Goal: Information Seeking & Learning: Learn about a topic

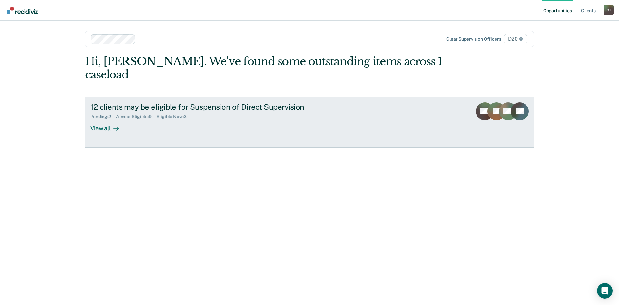
click at [103, 119] on div "View all" at bounding box center [108, 125] width 36 height 13
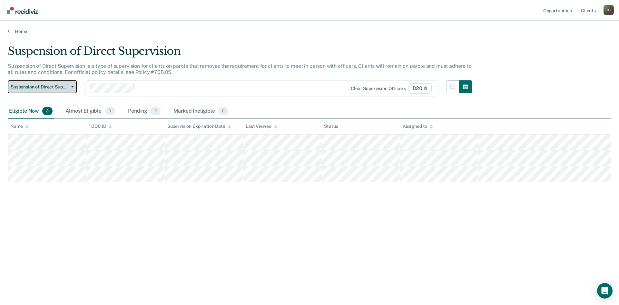
click at [56, 91] on button "Suspension of Direct Supervision" at bounding box center [42, 86] width 69 height 13
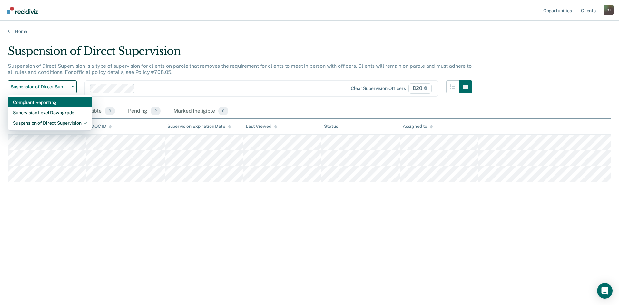
click at [51, 98] on div "Compliant Reporting" at bounding box center [50, 102] width 74 height 10
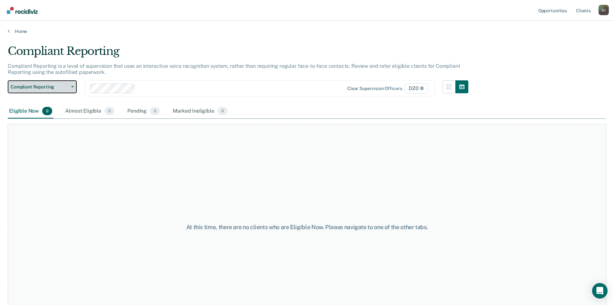
click at [60, 90] on button "Compliant Reporting" at bounding box center [42, 86] width 69 height 13
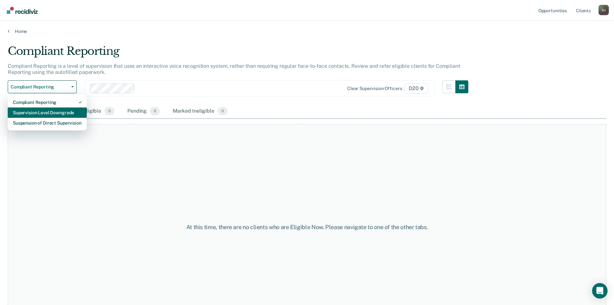
click at [54, 110] on div "Supervision Level Downgrade" at bounding box center [47, 112] width 69 height 10
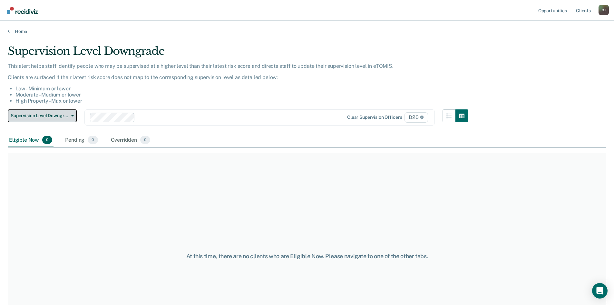
click at [61, 114] on span "Supervision Level Downgrade" at bounding box center [40, 115] width 58 height 5
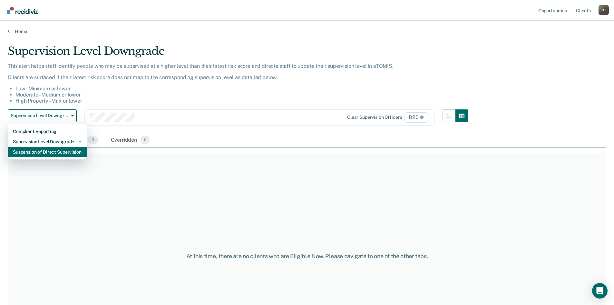
click at [42, 155] on div "Suspension of Direct Supervision" at bounding box center [47, 152] width 69 height 10
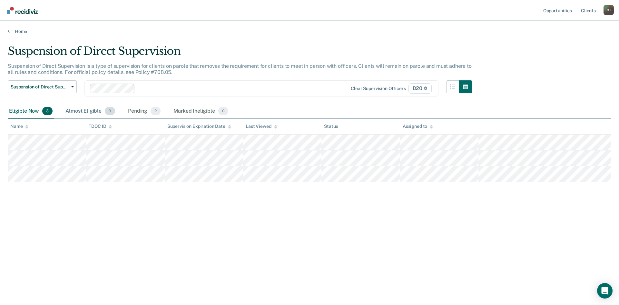
click at [88, 107] on div "Almost Eligible 9" at bounding box center [90, 111] width 52 height 14
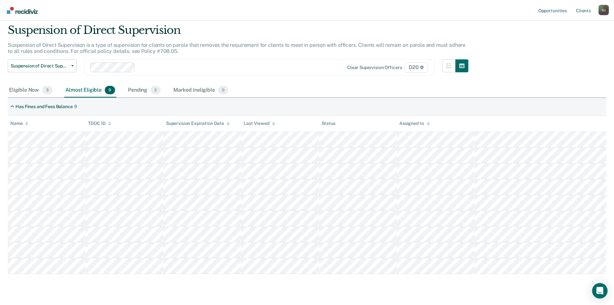
scroll to position [36, 0]
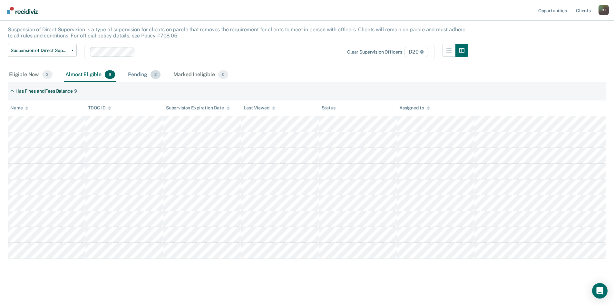
click at [134, 76] on div "Pending 2" at bounding box center [144, 75] width 35 height 14
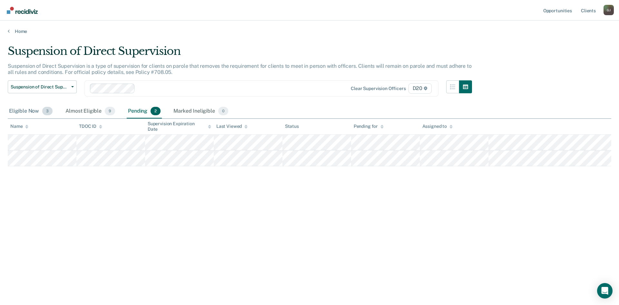
click at [15, 110] on div "Eligible Now 3" at bounding box center [31, 111] width 46 height 14
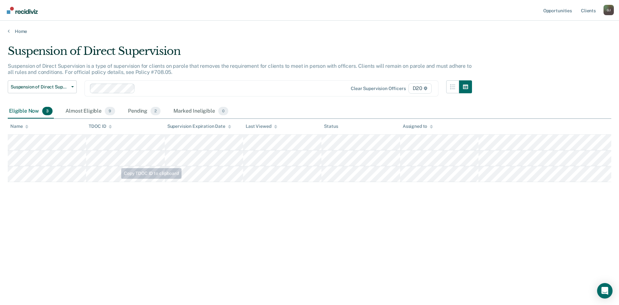
click at [182, 224] on div "Suspension of Direct Supervision Suspension of Direct Supervision is a type of …" at bounding box center [310, 151] width 604 height 212
click at [195, 112] on div "Marked Ineligible 0" at bounding box center [200, 111] width 57 height 14
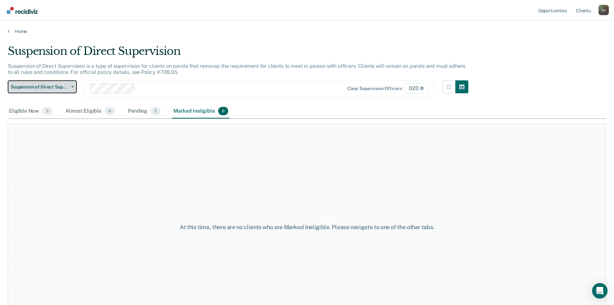
click at [59, 89] on span "Suspension of Direct Supervision" at bounding box center [40, 86] width 58 height 5
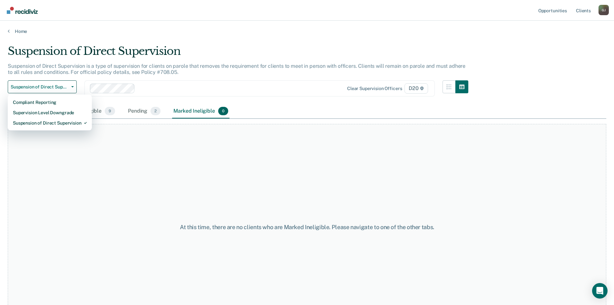
click at [210, 43] on main "Suspension of Direct Supervision Suspension of Direct Supervision is a type of …" at bounding box center [307, 168] width 614 height 269
